Goal: Browse casually: Explore the website without a specific task or goal

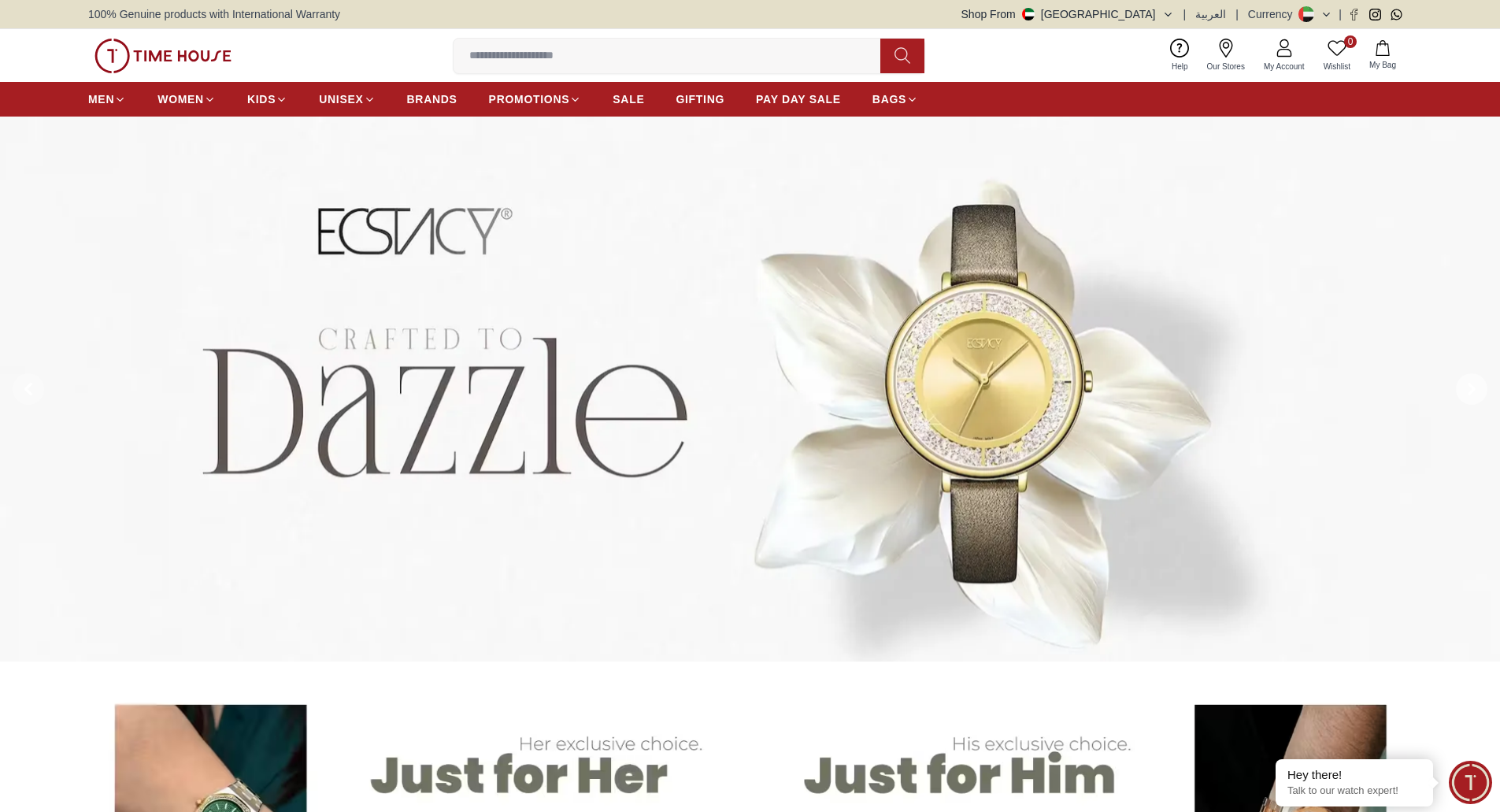
click at [1484, 378] on span at bounding box center [1471, 389] width 31 height 31
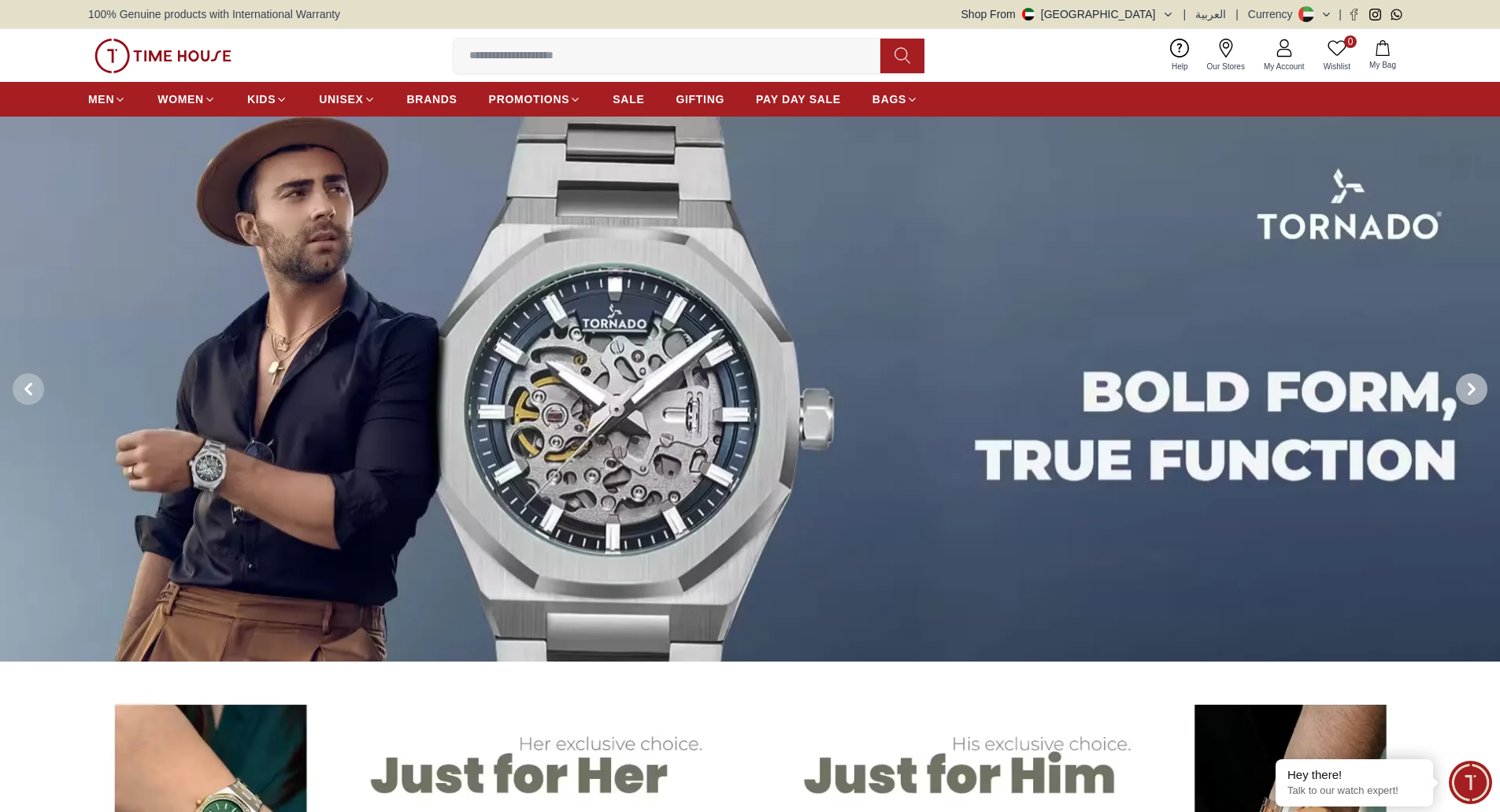
click at [1484, 378] on span at bounding box center [1471, 389] width 31 height 31
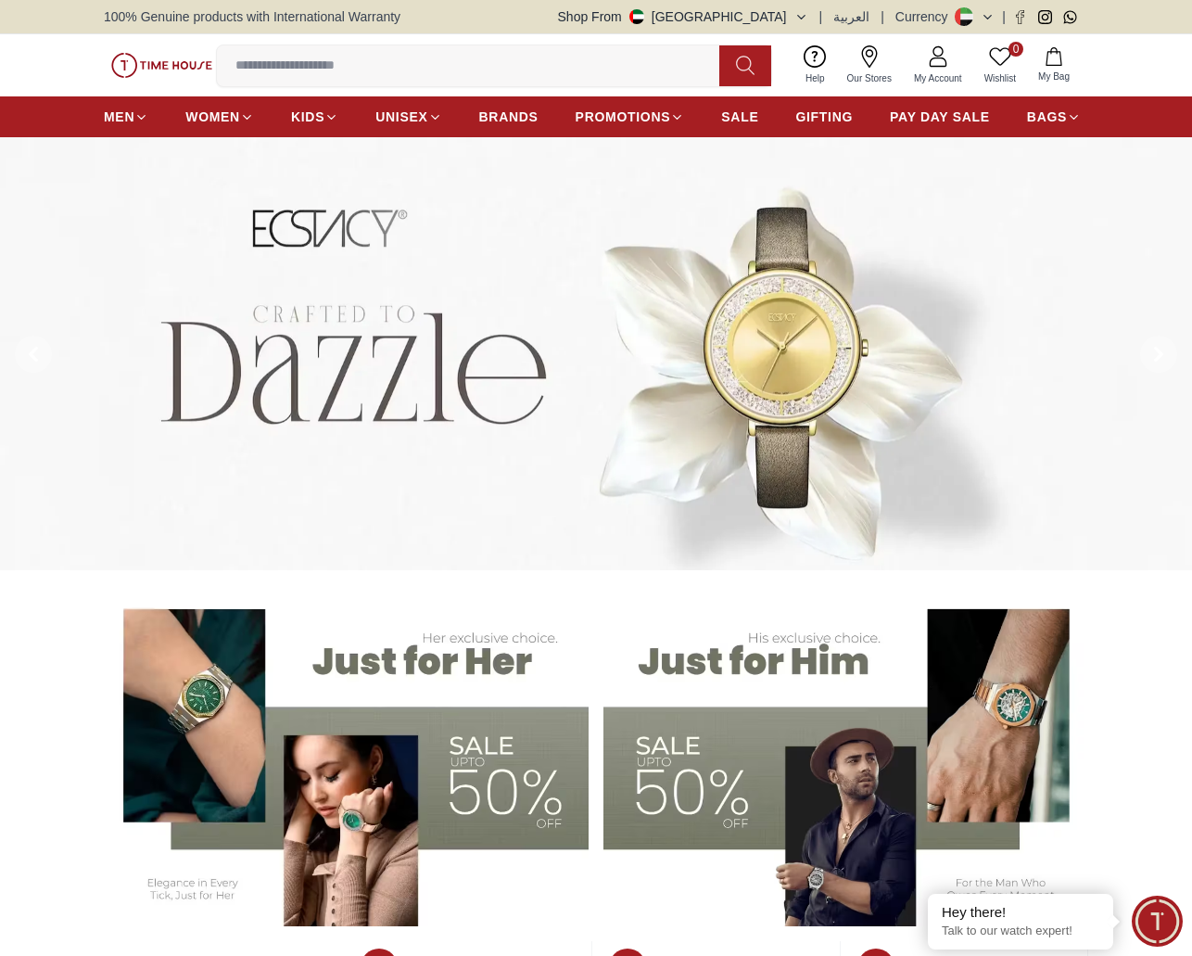
click at [1180, 348] on button at bounding box center [1159, 354] width 67 height 434
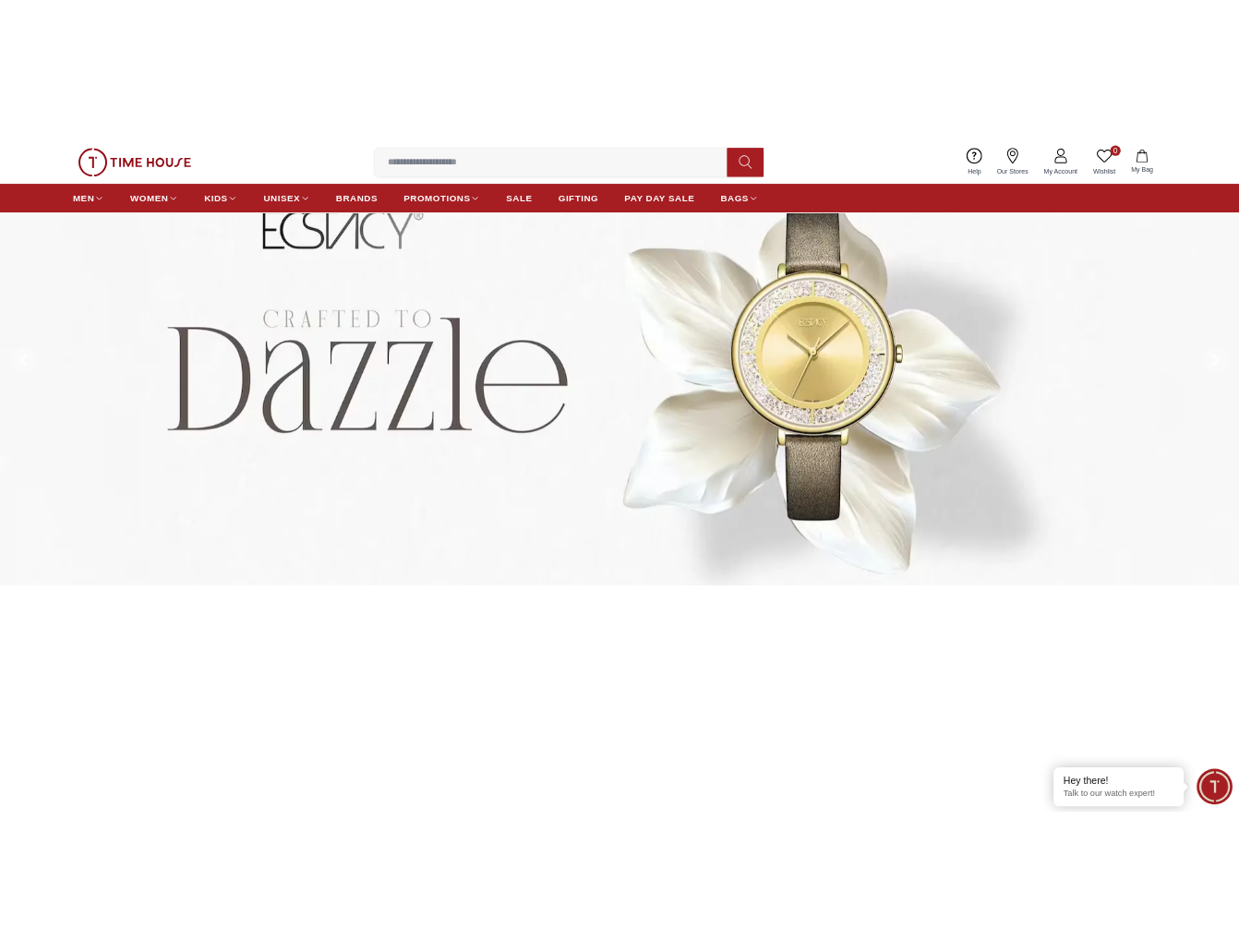
scroll to position [93, 0]
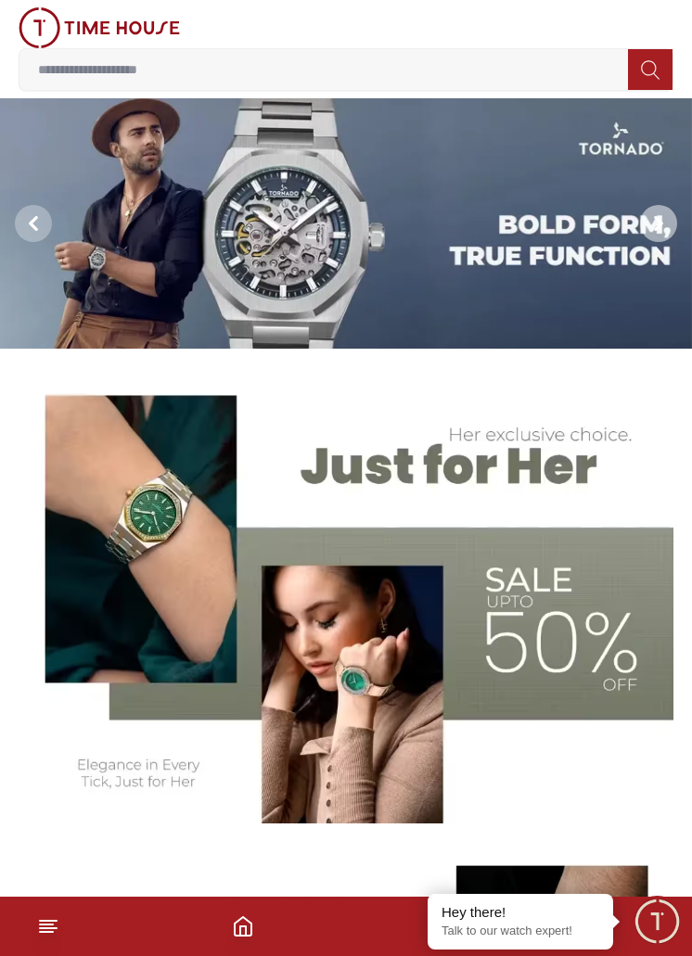
click at [446, 221] on icon at bounding box center [658, 223] width 15 height 15
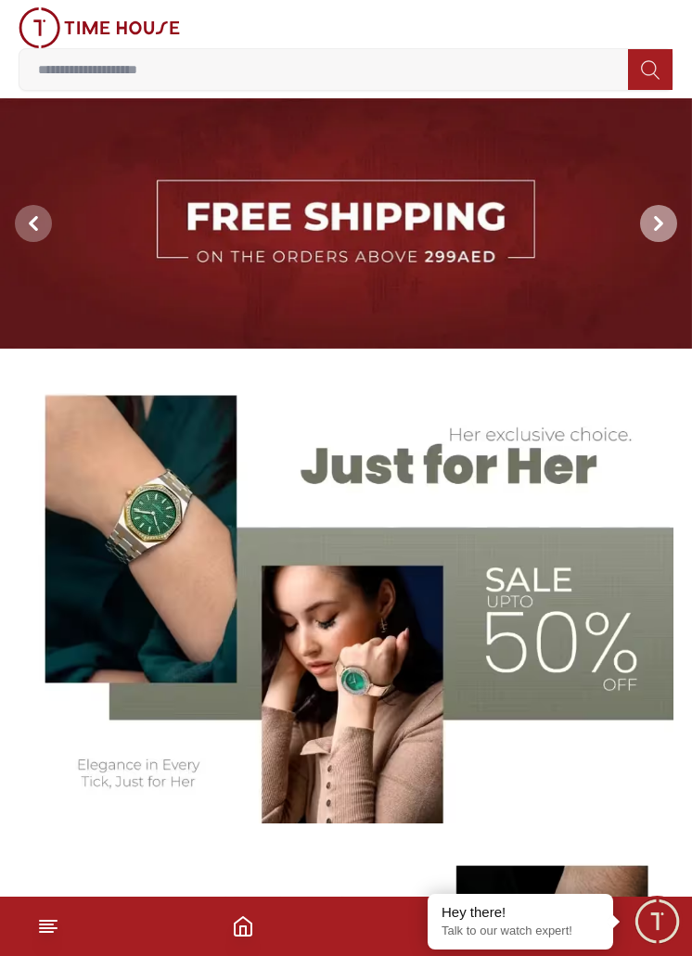
click at [446, 222] on icon at bounding box center [658, 223] width 15 height 15
